Goal: Task Accomplishment & Management: Manage account settings

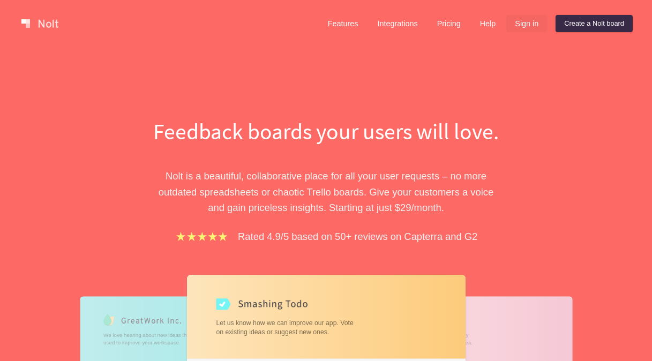
click at [530, 23] on link "Sign in" at bounding box center [526, 23] width 41 height 17
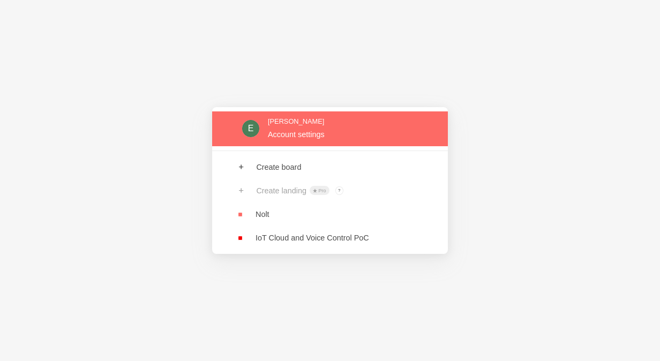
click at [287, 138] on link at bounding box center [330, 128] width 236 height 35
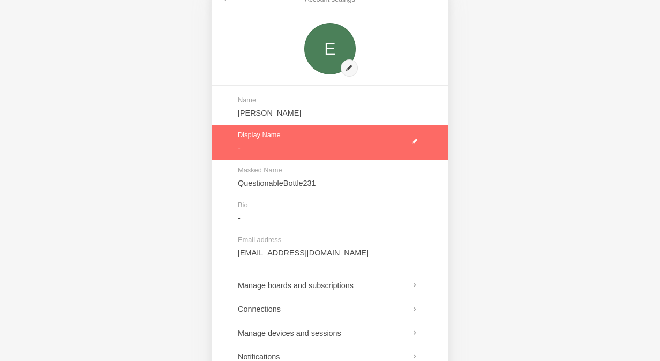
scroll to position [107, 0]
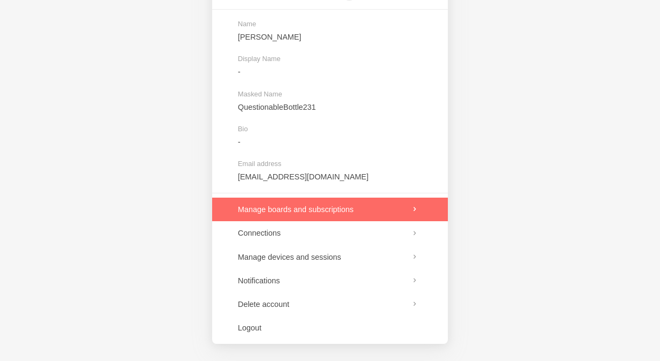
click at [381, 208] on link at bounding box center [330, 210] width 236 height 24
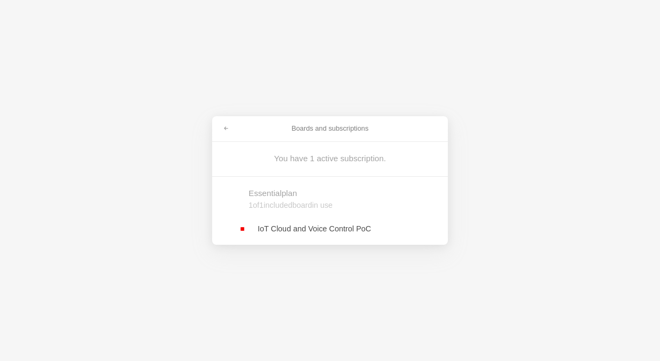
click at [292, 233] on link at bounding box center [330, 229] width 236 height 24
